Goal: Task Accomplishment & Management: Use online tool/utility

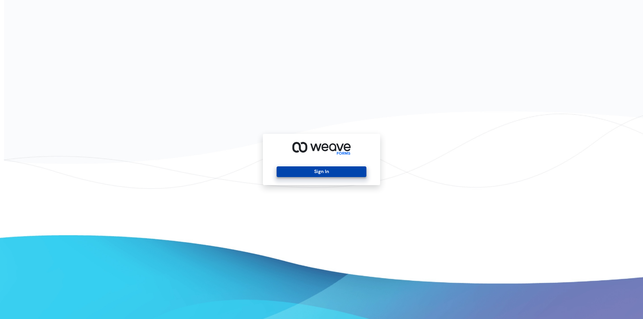
click at [293, 168] on button "Sign In" at bounding box center [321, 172] width 89 height 11
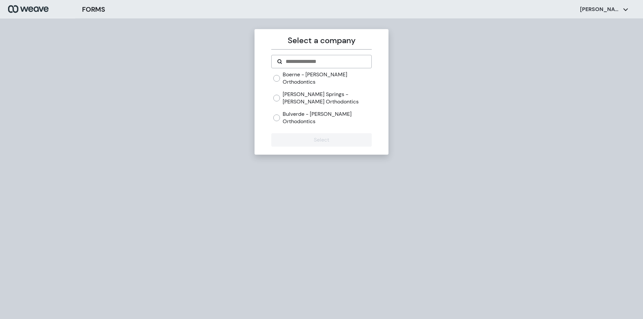
click at [312, 93] on label "[PERSON_NAME] Springs - [PERSON_NAME] Orthodontics" at bounding box center [327, 98] width 89 height 14
click at [313, 133] on button "Select" at bounding box center [321, 139] width 100 height 13
